Goal: Check status: Check status

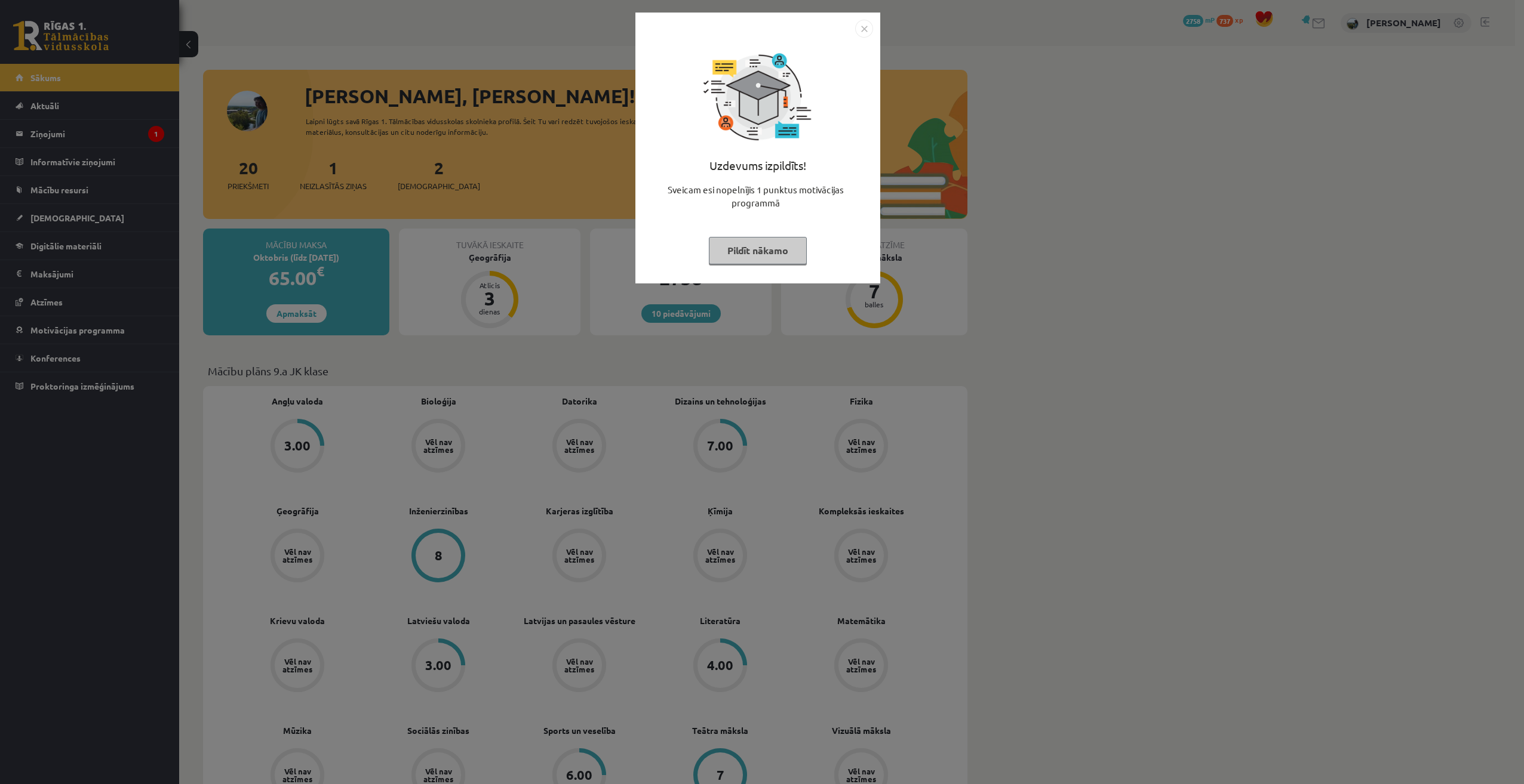
click at [760, 249] on button "Pildīt nākamo" at bounding box center [758, 251] width 98 height 27
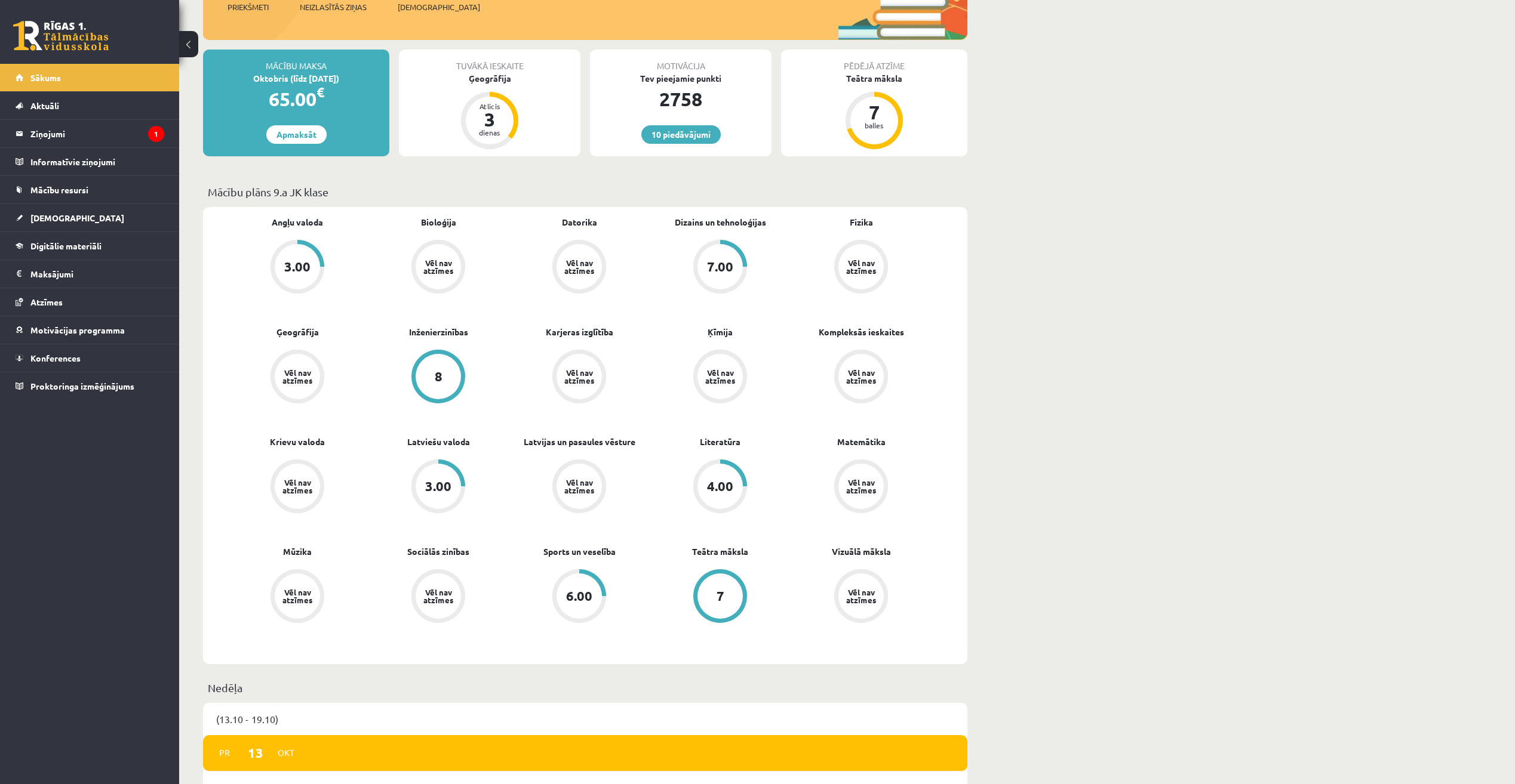
scroll to position [119, 0]
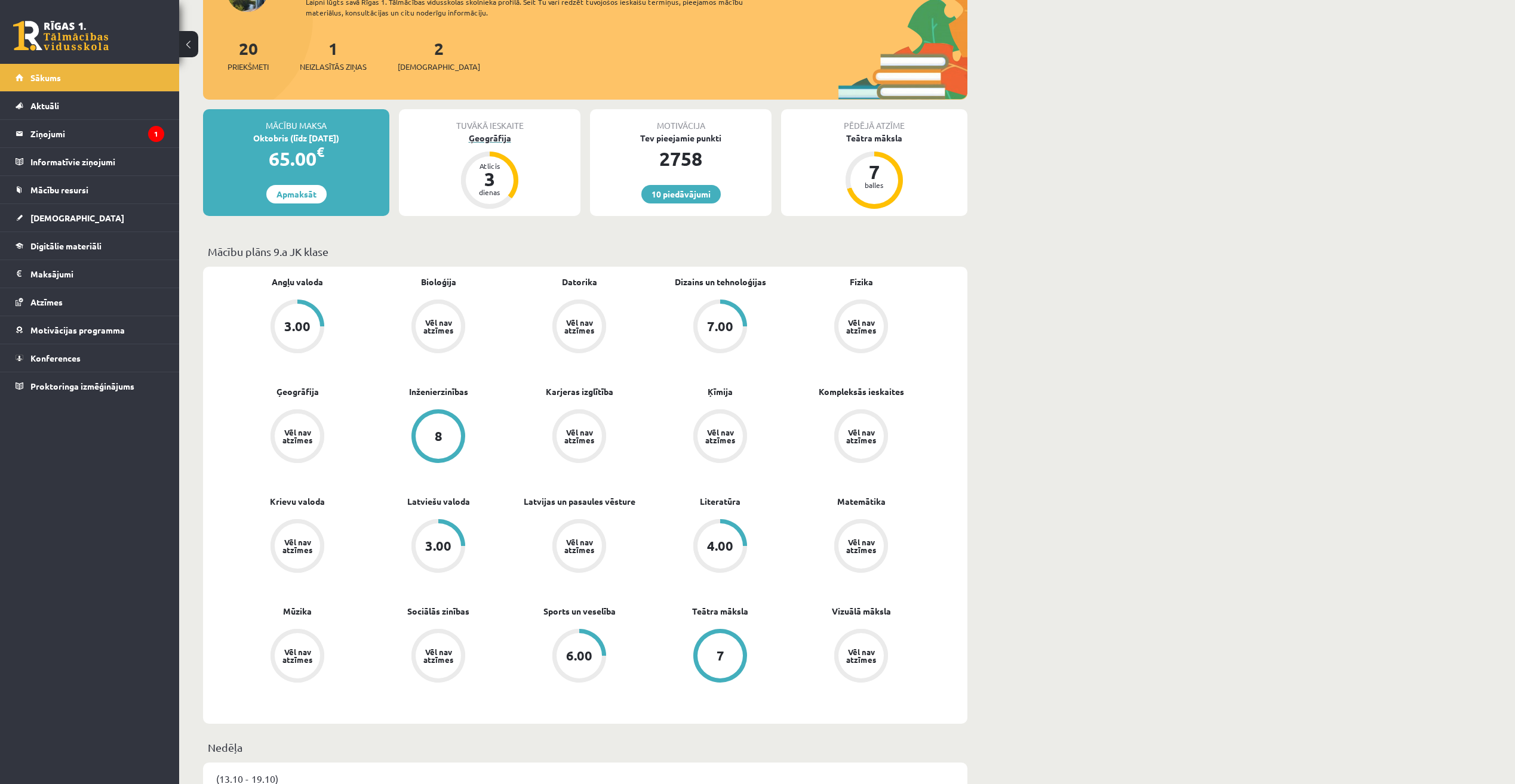
click at [488, 136] on div "Ģeogrāfija" at bounding box center [490, 138] width 181 height 13
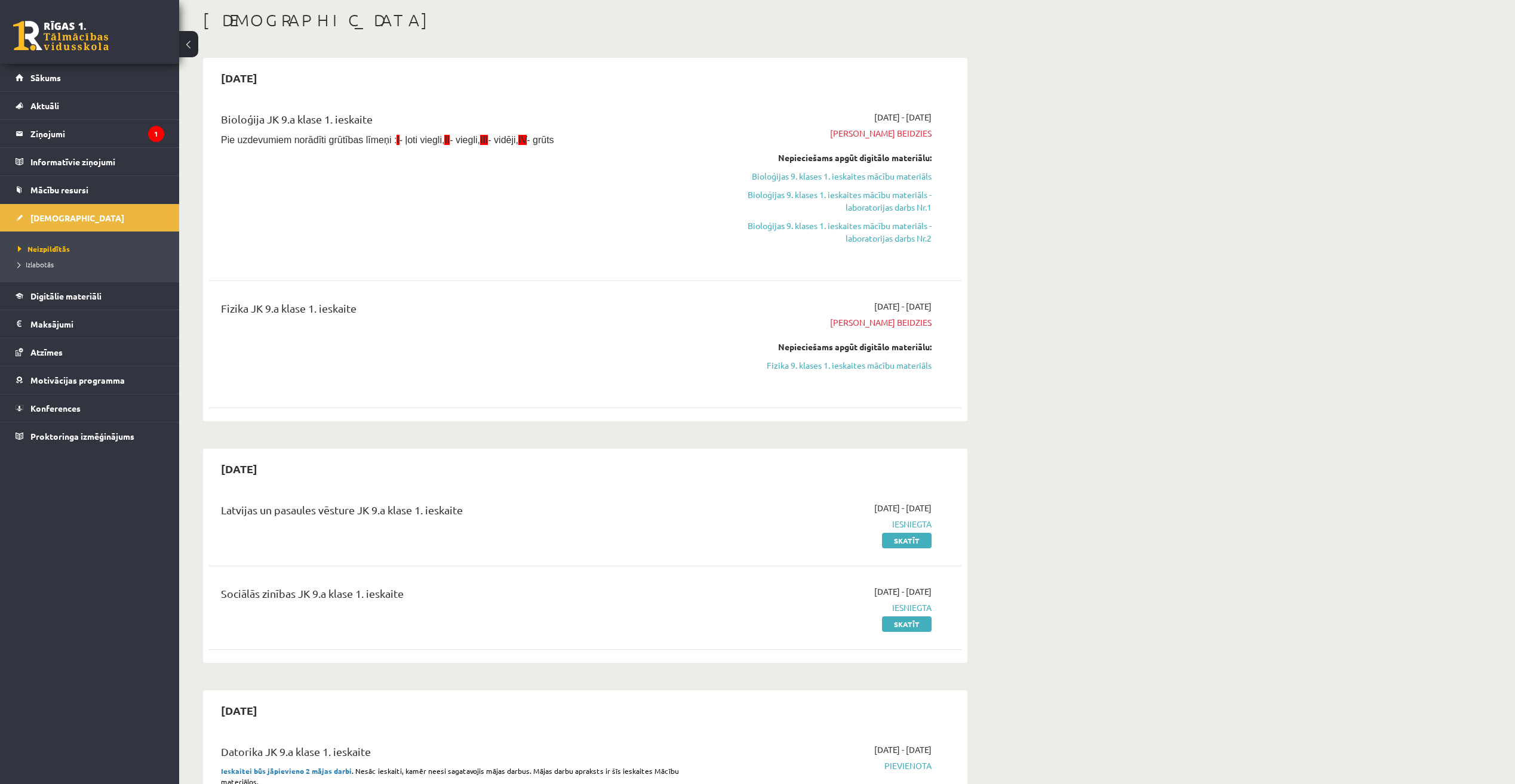
scroll to position [179, 0]
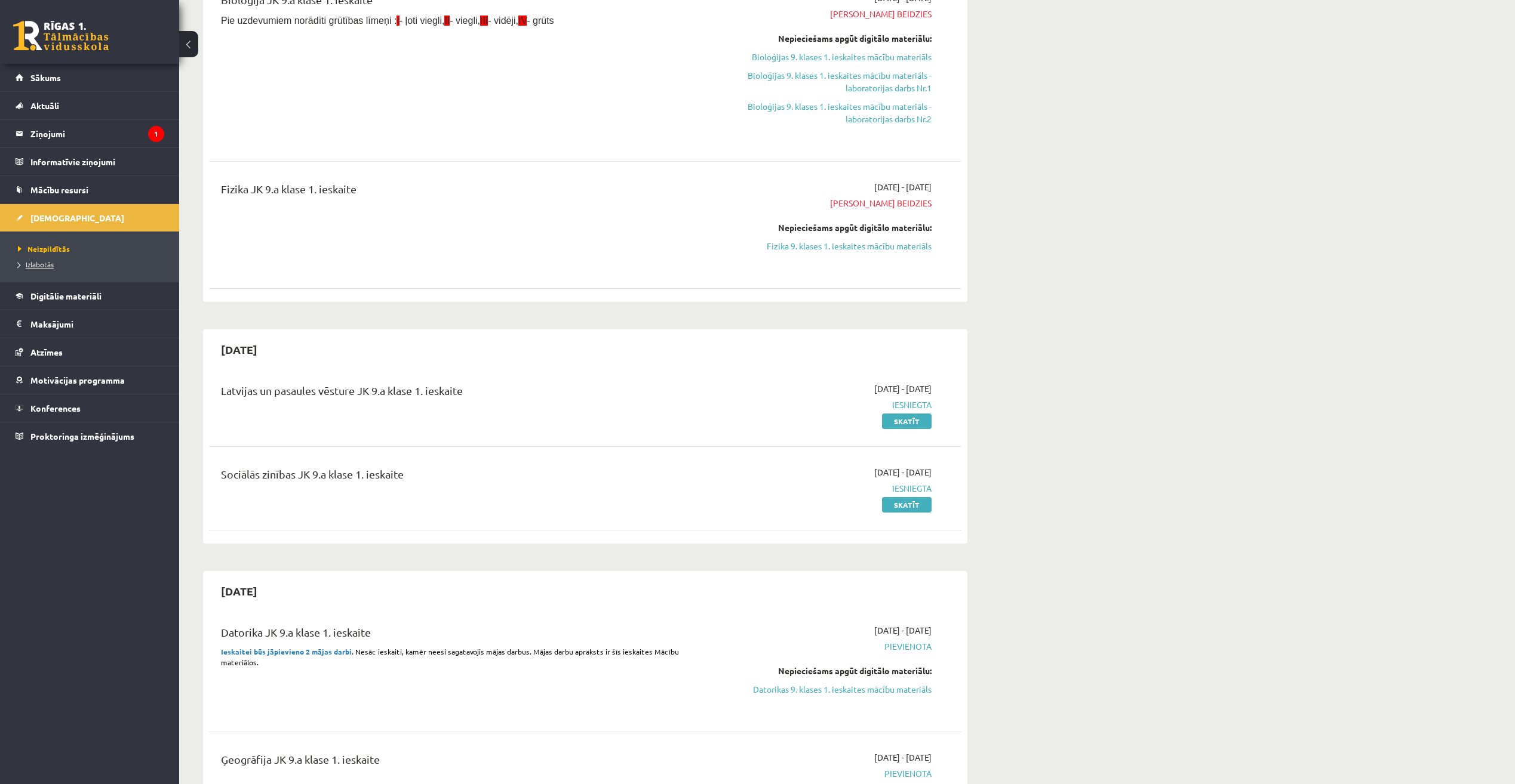
click at [40, 265] on span "Izlabotās" at bounding box center [35, 264] width 36 height 10
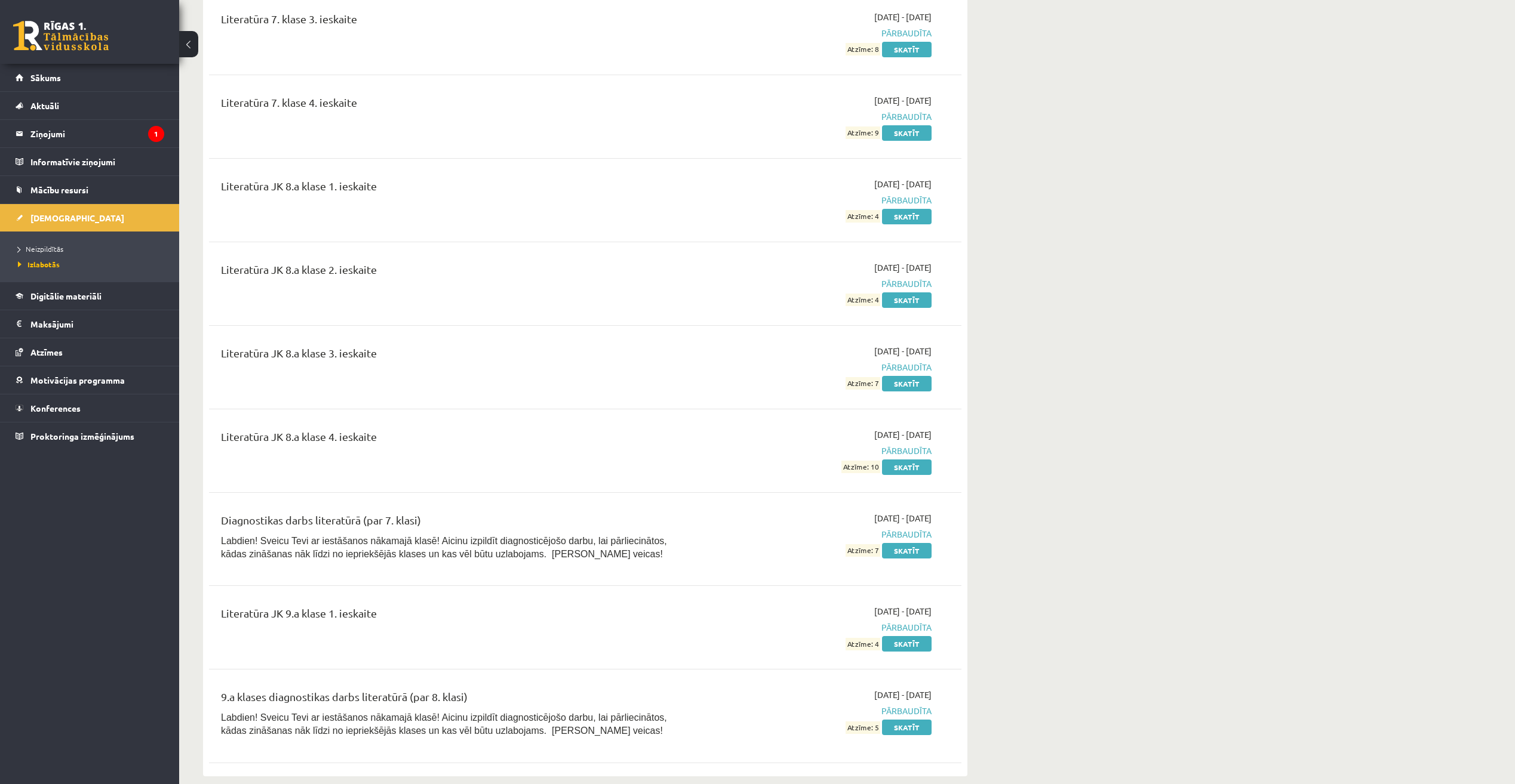
scroll to position [10565, 0]
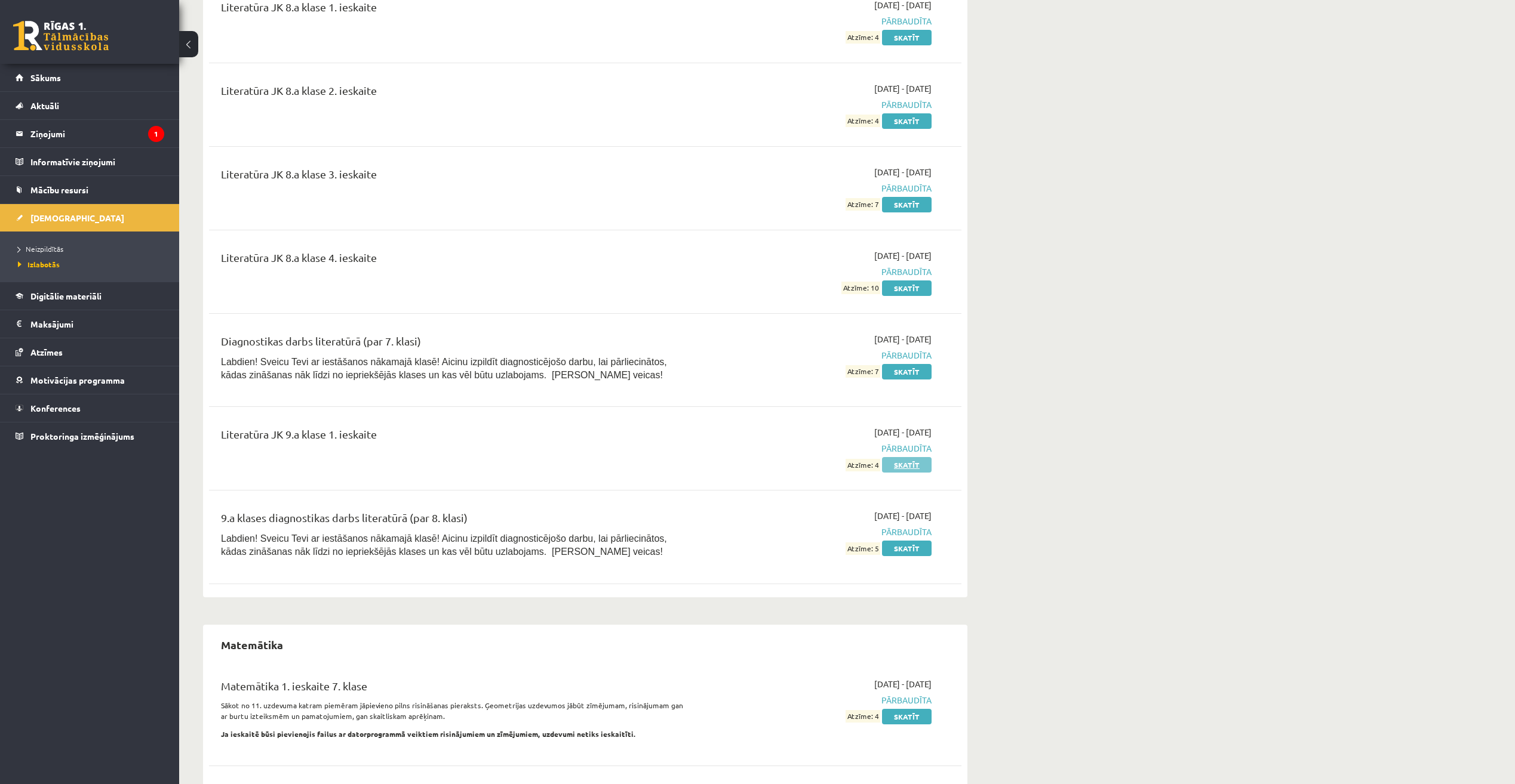
click at [914, 457] on link "Skatīt" at bounding box center [906, 464] width 49 height 15
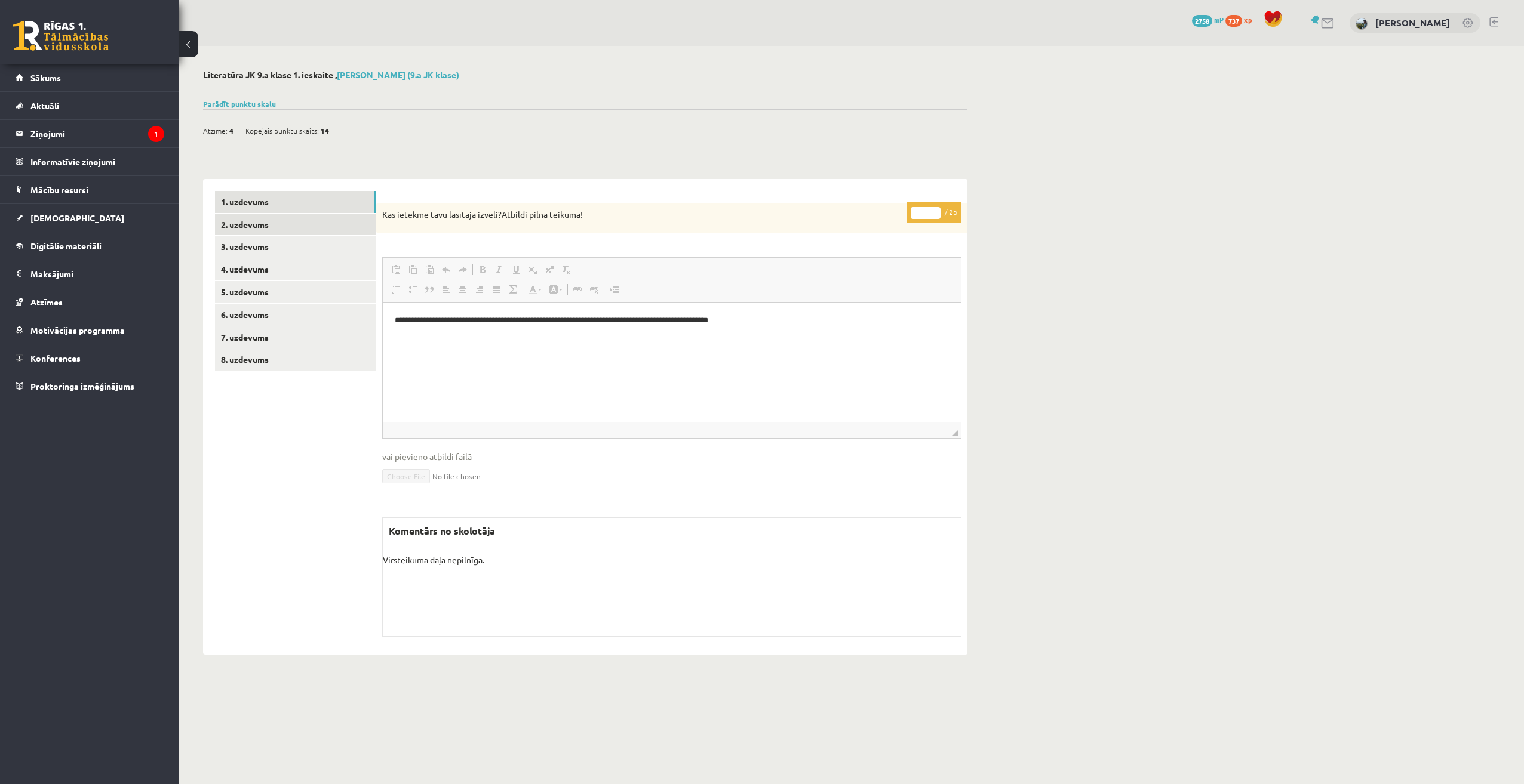
click at [333, 228] on link "2. uzdevums" at bounding box center [296, 225] width 161 height 22
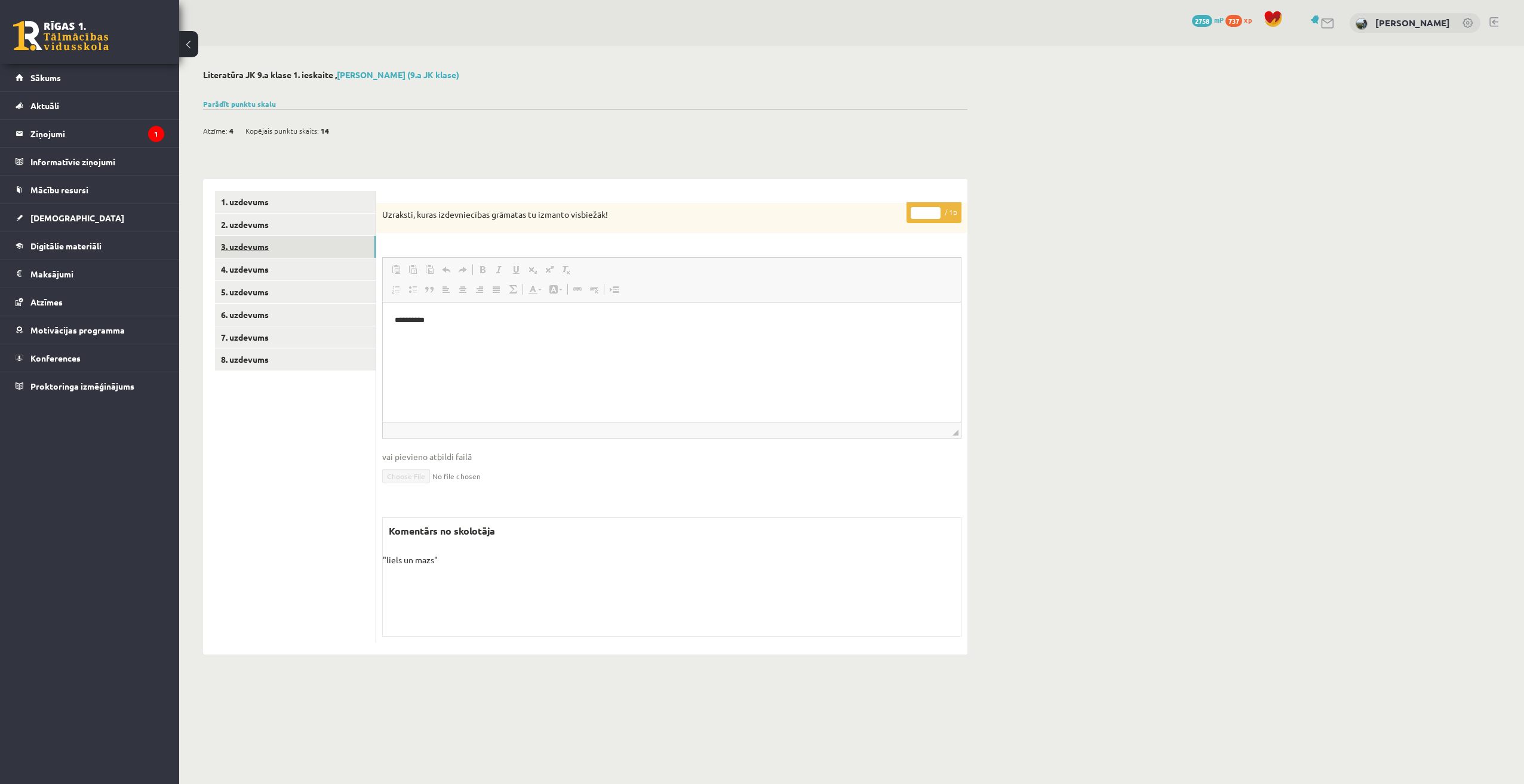
click at [344, 246] on link "3. uzdevums" at bounding box center [296, 247] width 161 height 22
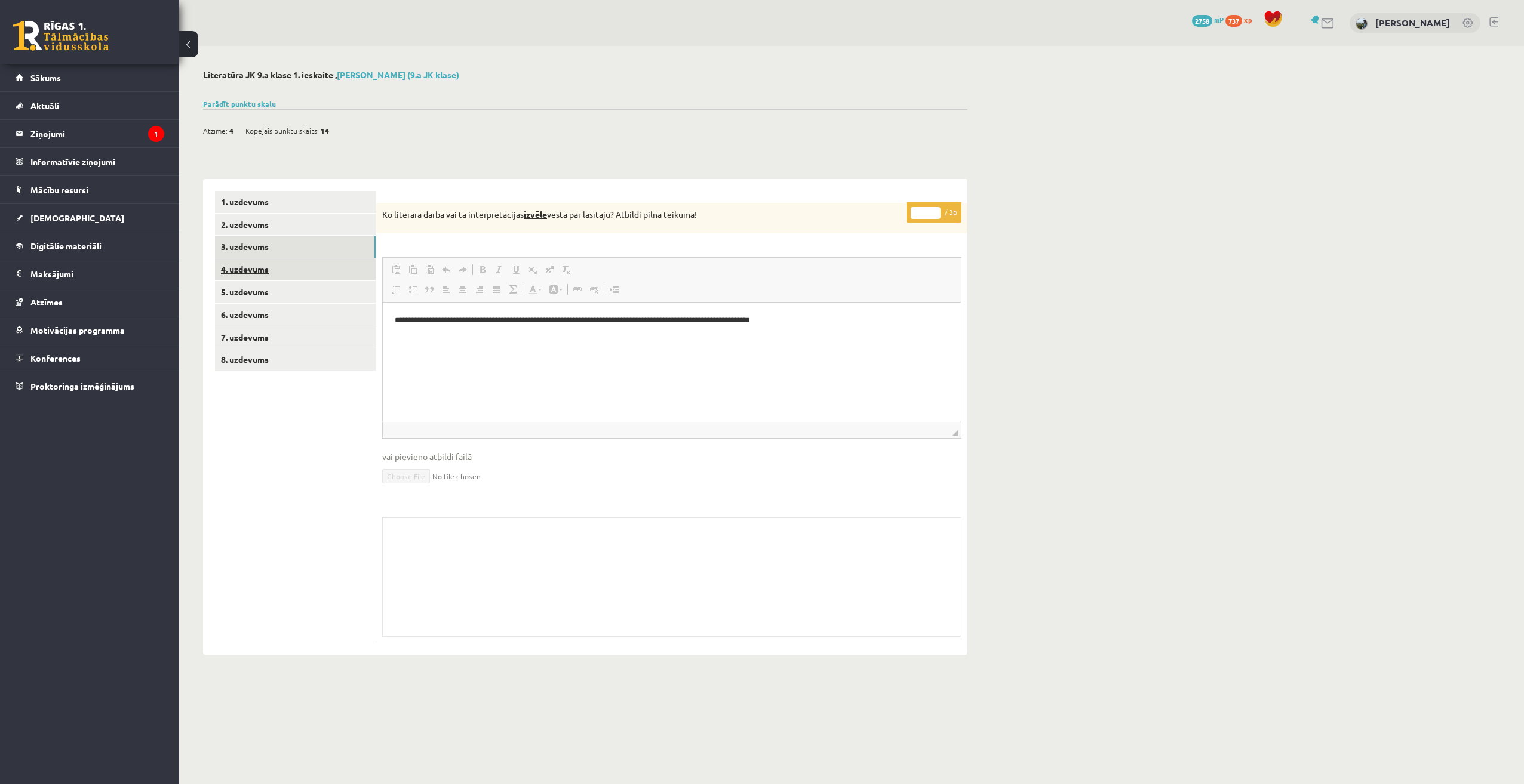
click at [347, 263] on link "4. uzdevums" at bounding box center [296, 270] width 161 height 22
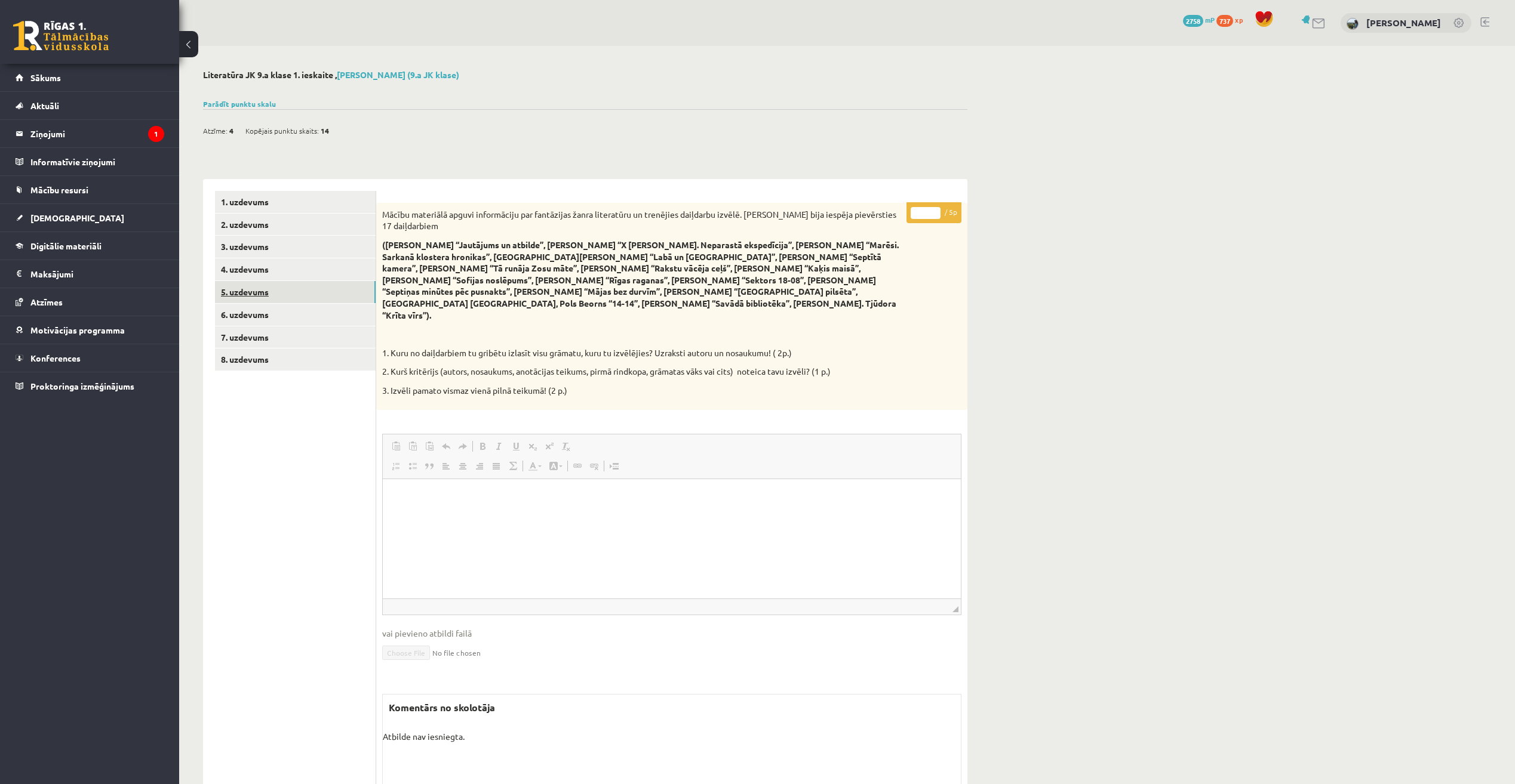
click at [348, 288] on link "5. uzdevums" at bounding box center [296, 293] width 161 height 22
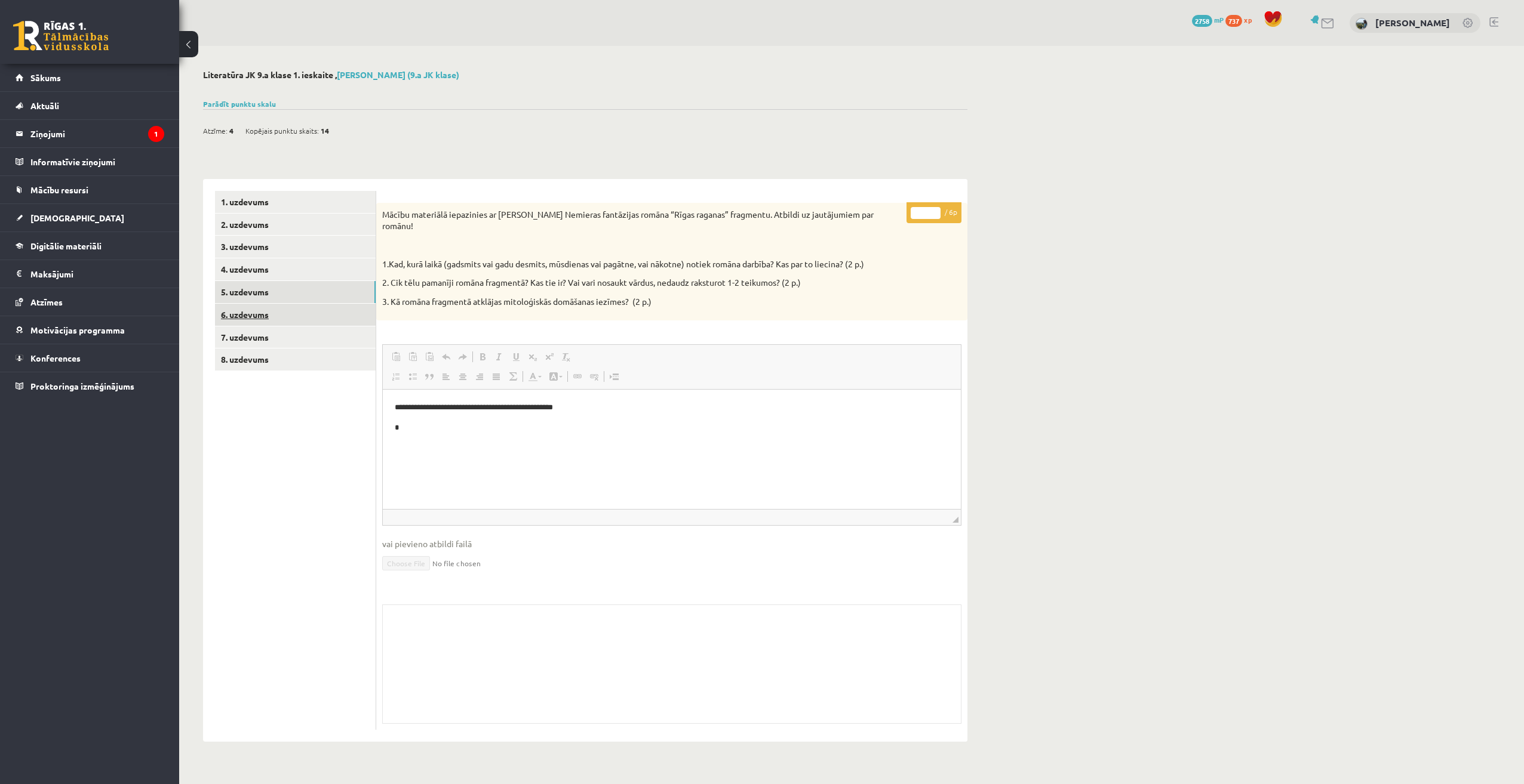
click at [347, 308] on link "6. uzdevums" at bounding box center [296, 315] width 161 height 22
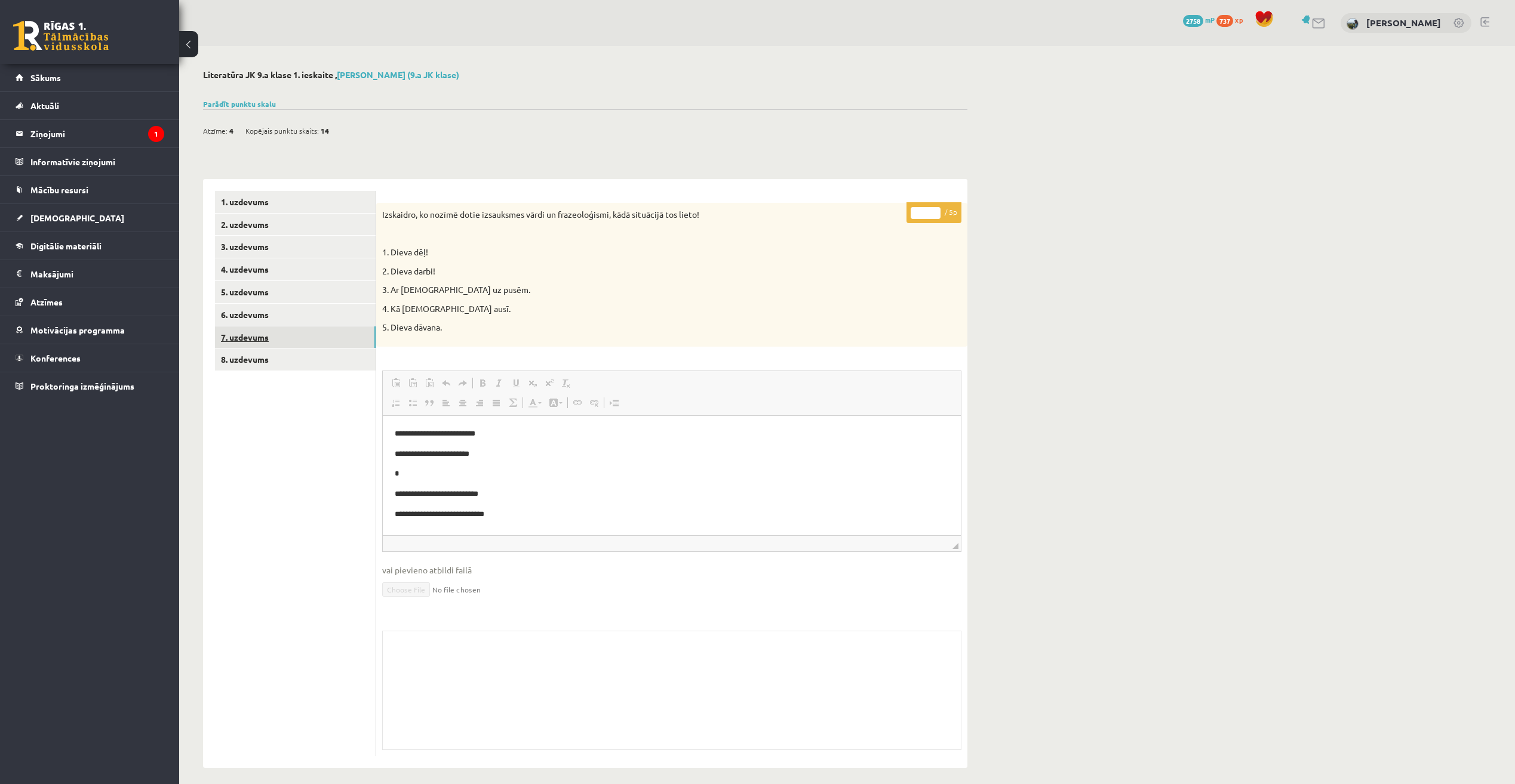
click at [340, 335] on link "7. uzdevums" at bounding box center [296, 337] width 161 height 22
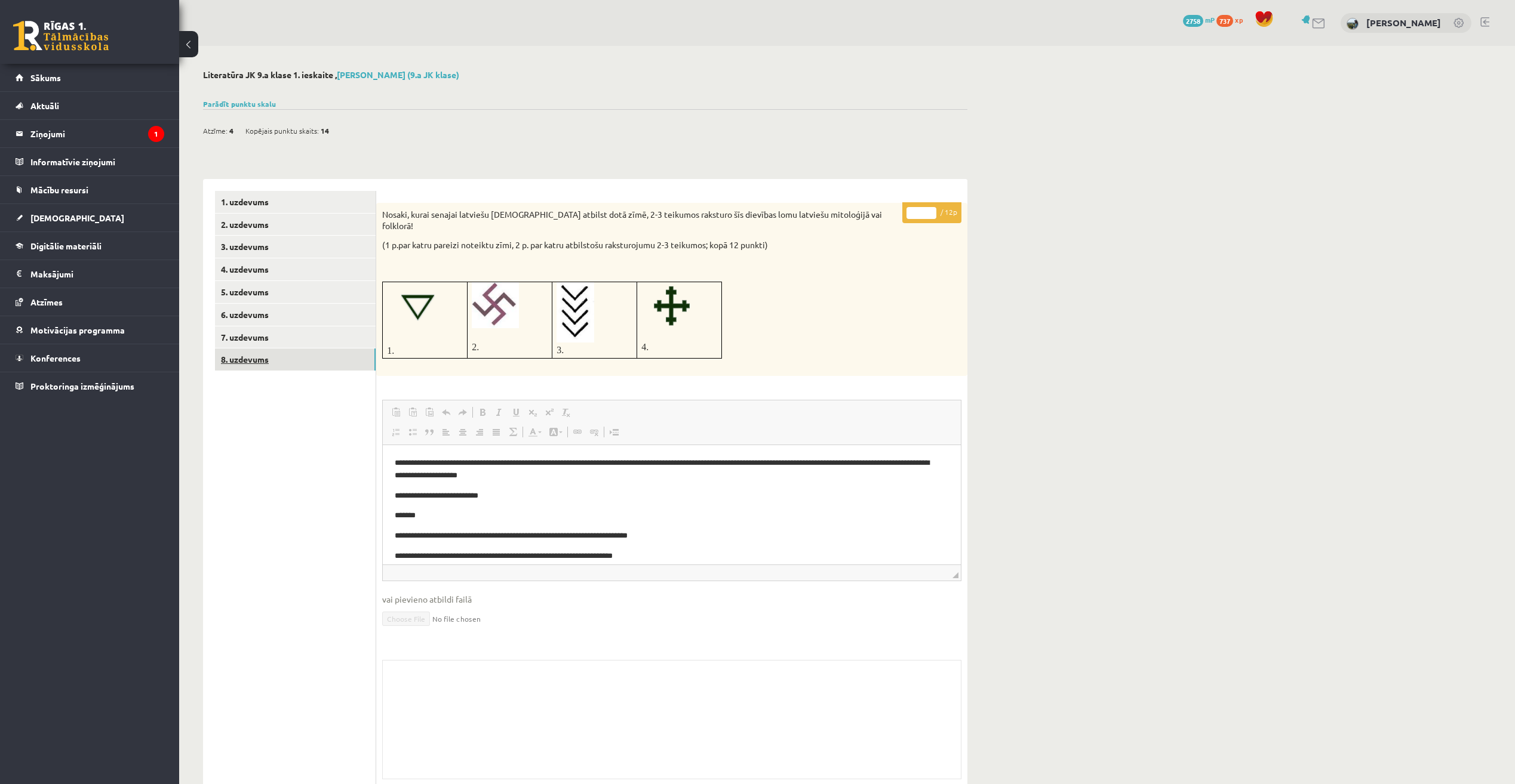
click at [335, 362] on link "8. uzdevums" at bounding box center [296, 360] width 161 height 22
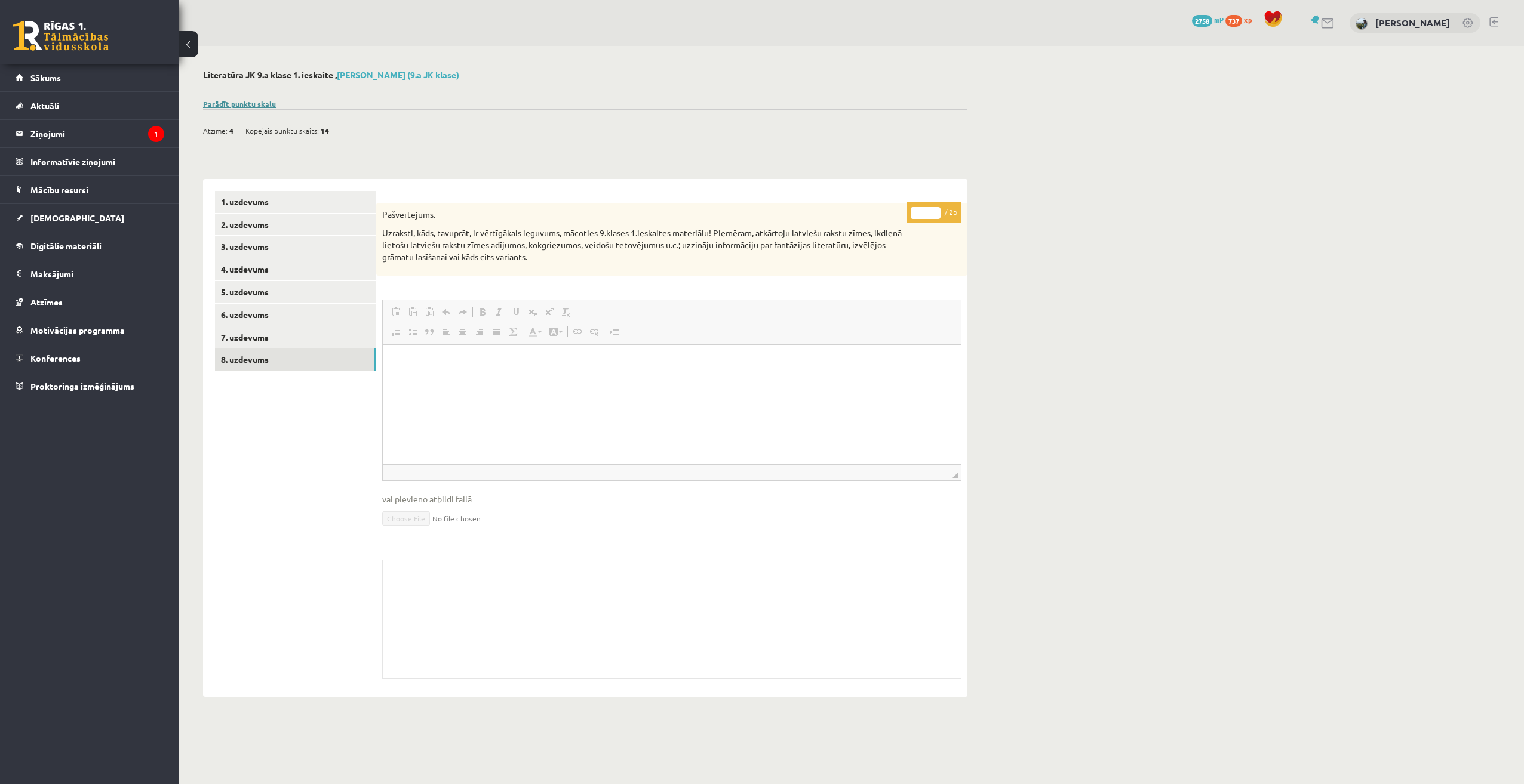
click at [260, 102] on link "Parādīt punktu skalu" at bounding box center [239, 103] width 73 height 10
